Goal: Navigation & Orientation: Find specific page/section

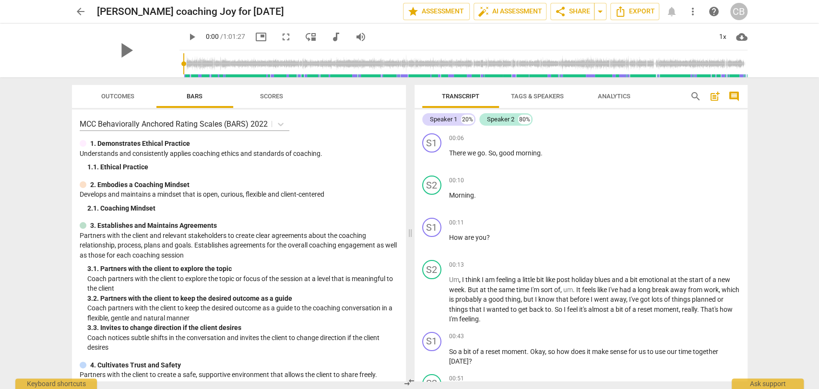
click at [76, 12] on span "arrow_back" at bounding box center [81, 12] width 12 height 12
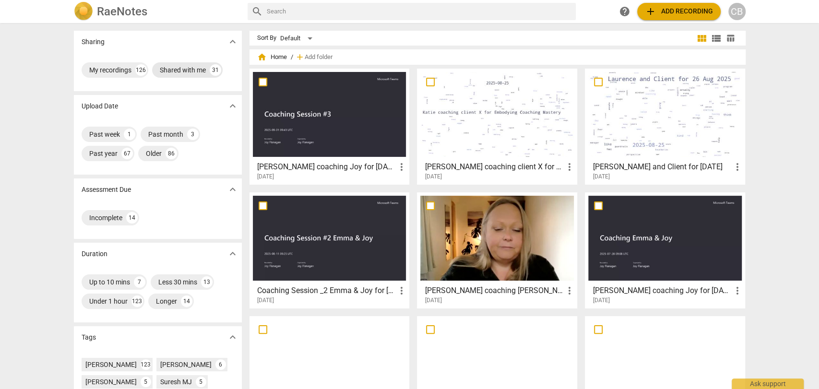
click at [181, 67] on div "Shared with me" at bounding box center [183, 70] width 46 height 10
